Goal: Information Seeking & Learning: Learn about a topic

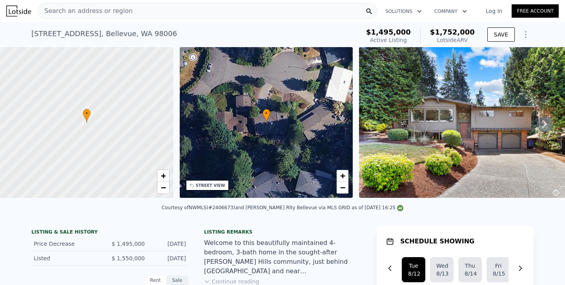
click at [230, 14] on div "Search an address or region" at bounding box center [208, 11] width 340 height 16
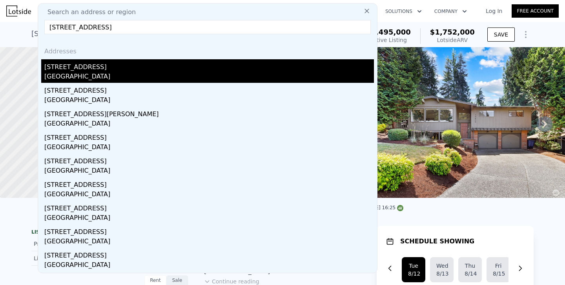
type input "[STREET_ADDRESS]"
click at [67, 71] on div "[STREET_ADDRESS]" at bounding box center [208, 65] width 329 height 13
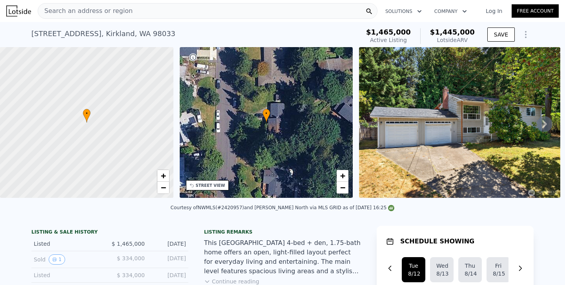
click at [193, 12] on div "Search an address or region" at bounding box center [208, 11] width 340 height 16
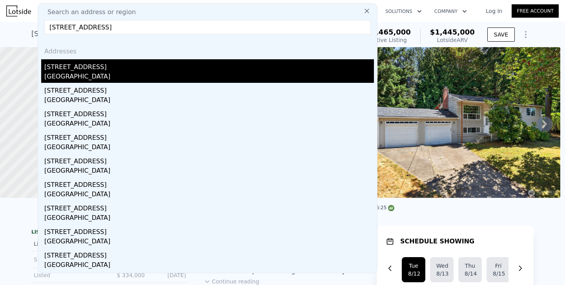
type input "[STREET_ADDRESS]"
click at [84, 68] on div "[STREET_ADDRESS]" at bounding box center [208, 65] width 329 height 13
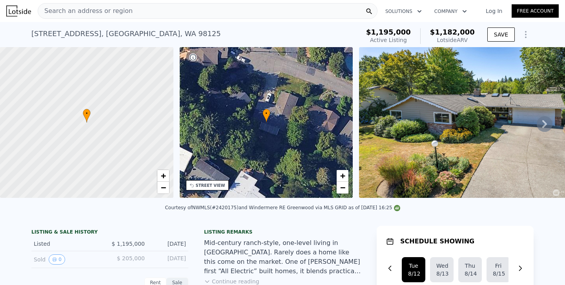
click at [175, 18] on div "Search an address or region" at bounding box center [208, 11] width 340 height 16
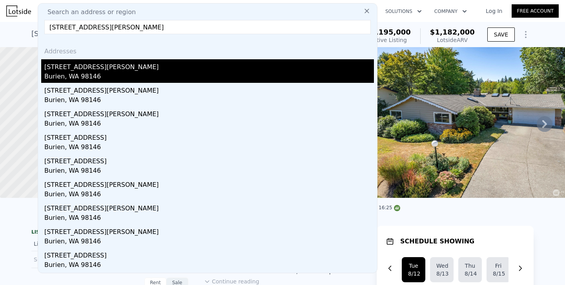
type input "[STREET_ADDRESS][PERSON_NAME]"
click at [60, 75] on div "Burien, WA 98146" at bounding box center [208, 77] width 329 height 11
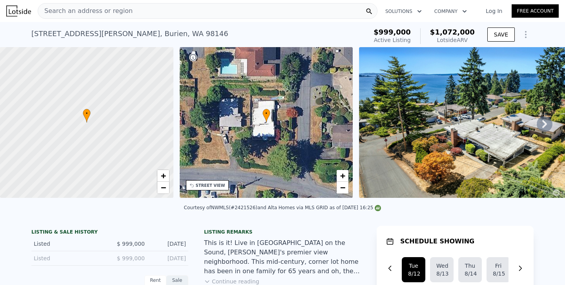
click at [147, 12] on div "Search an address or region" at bounding box center [208, 11] width 340 height 16
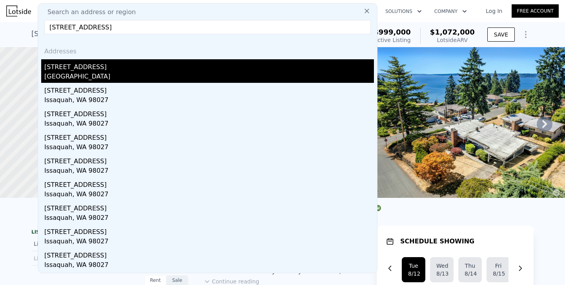
type input "[STREET_ADDRESS]"
click at [85, 64] on div "[STREET_ADDRESS]" at bounding box center [208, 65] width 329 height 13
